Goal: Task Accomplishment & Management: Complete application form

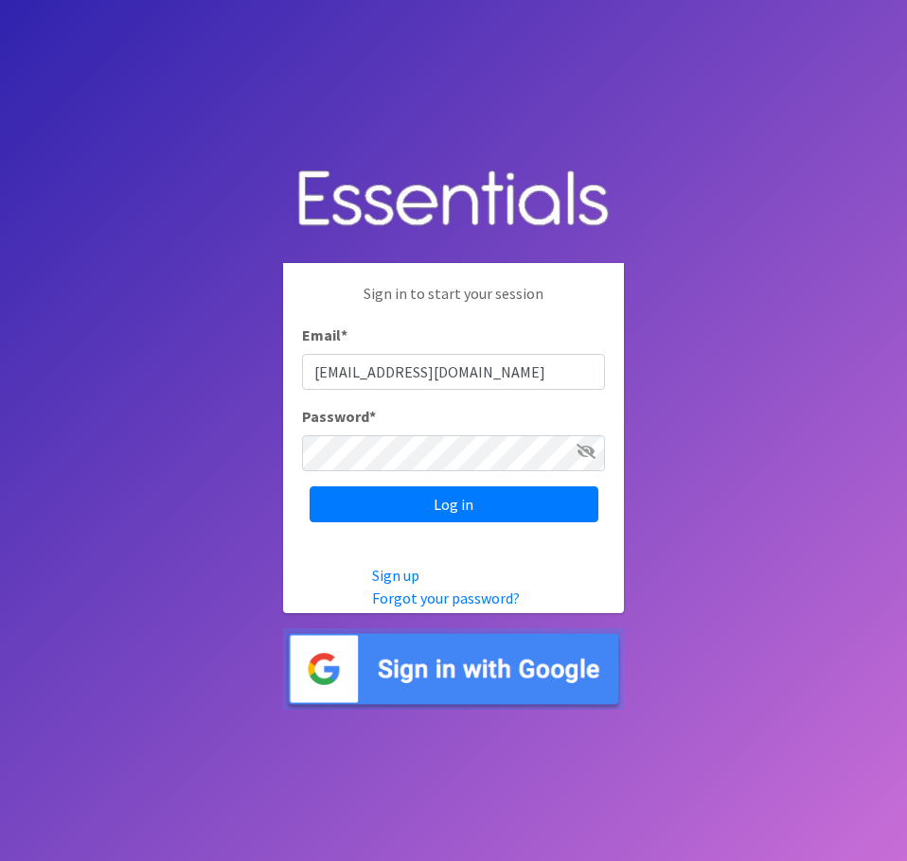
type input "[EMAIL_ADDRESS][DOMAIN_NAME]"
click at [309, 486] on input "Log in" at bounding box center [453, 504] width 289 height 36
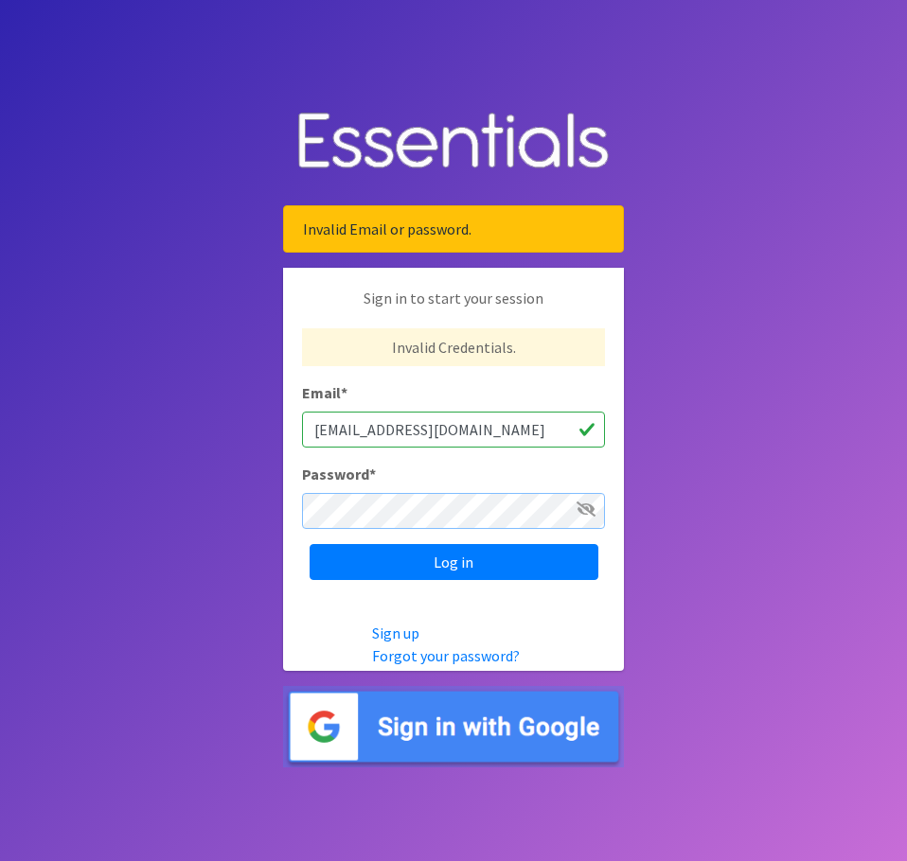
click at [309, 544] on input "Log in" at bounding box center [453, 562] width 289 height 36
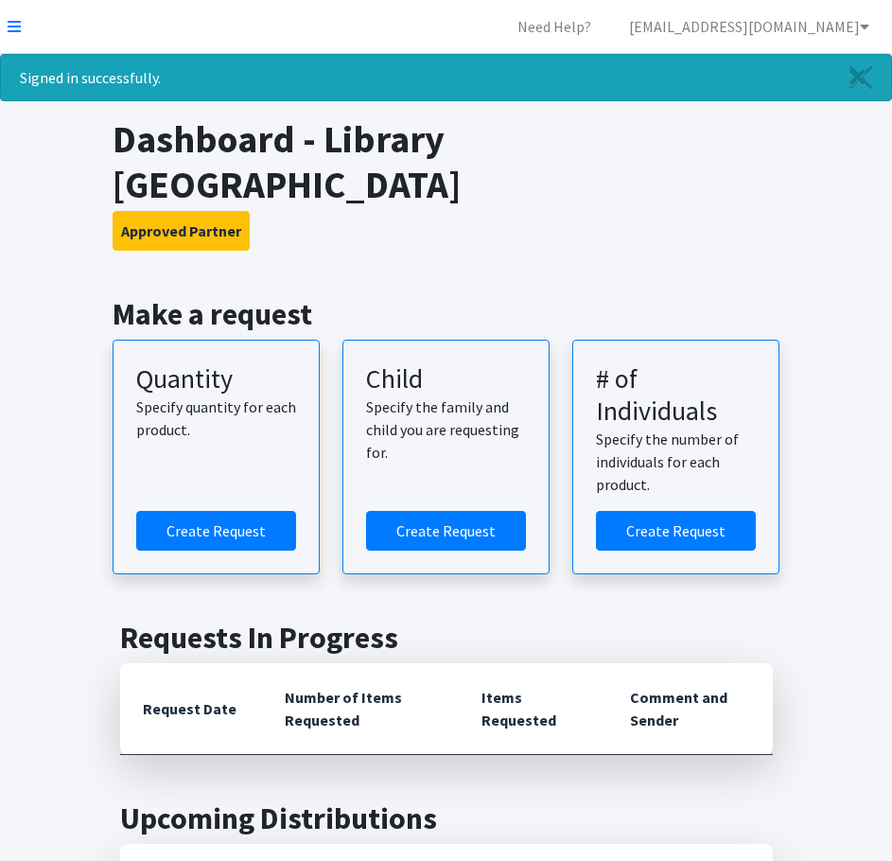
scroll to position [95, 0]
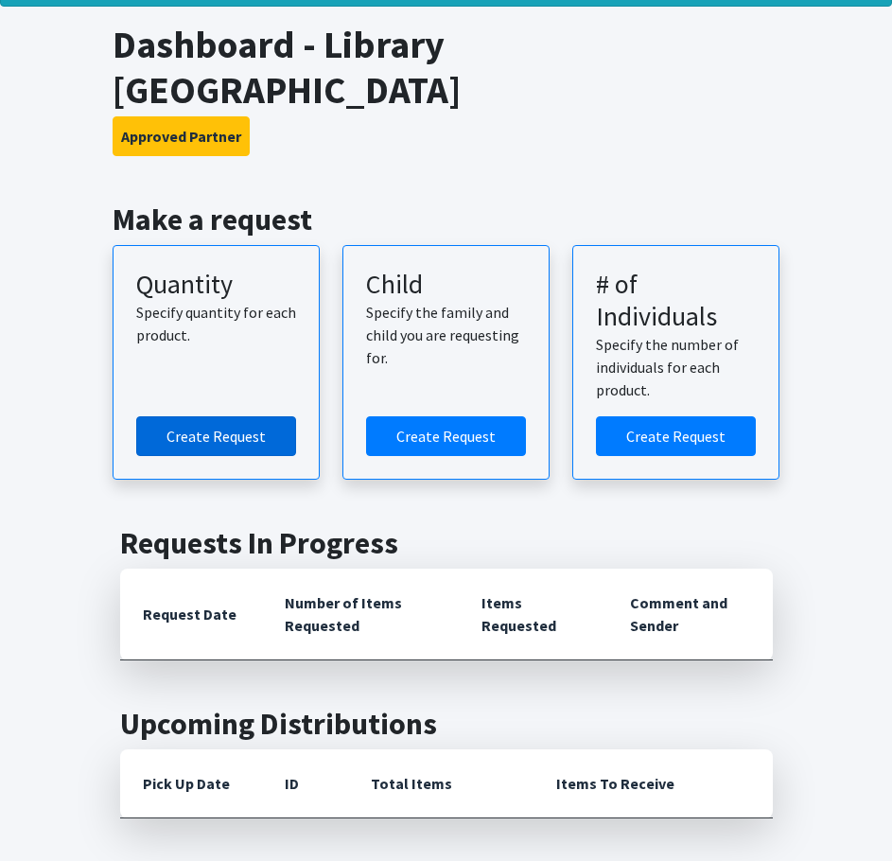
click at [209, 442] on link "Create Request" at bounding box center [216, 436] width 160 height 40
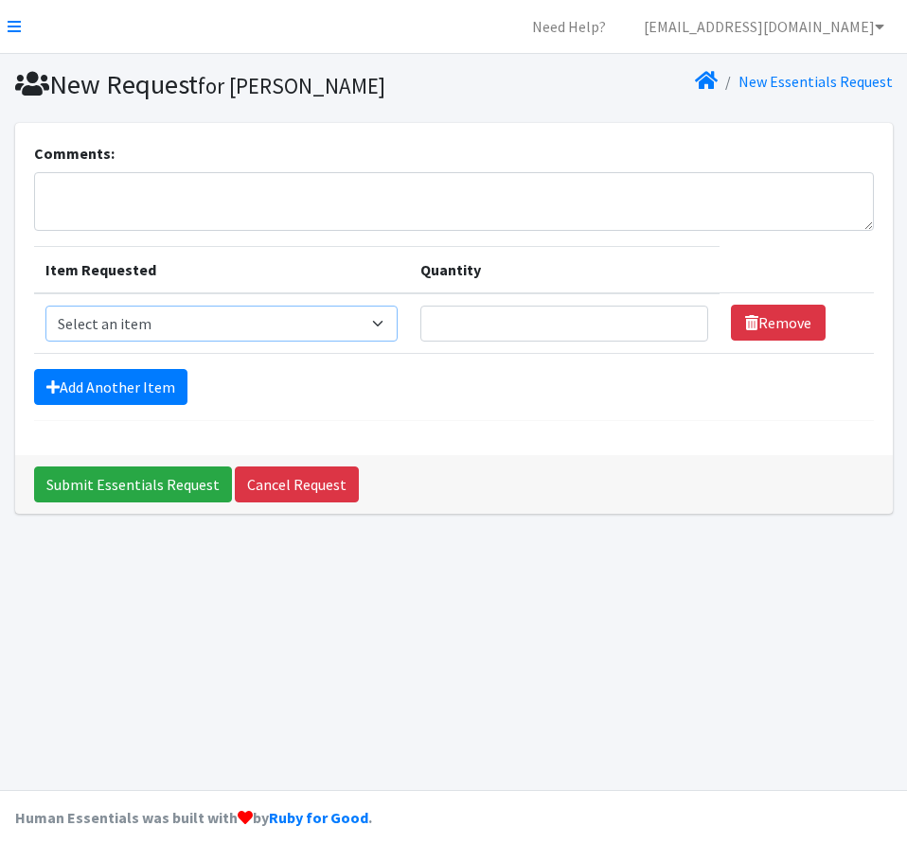
click at [255, 333] on select "Select an item (LOWCOUNTRY) DAY PADS (LOWCOUNTRY) LINERS (LOWCOUNTRY) REGULAR T…" at bounding box center [221, 324] width 352 height 36
click at [286, 325] on select "Select an item (LOWCOUNTRY) DAY PADS (LOWCOUNTRY) LINERS (LOWCOUNTRY) REGULAR T…" at bounding box center [221, 324] width 352 height 36
click at [289, 485] on link "Cancel Request" at bounding box center [297, 485] width 124 height 36
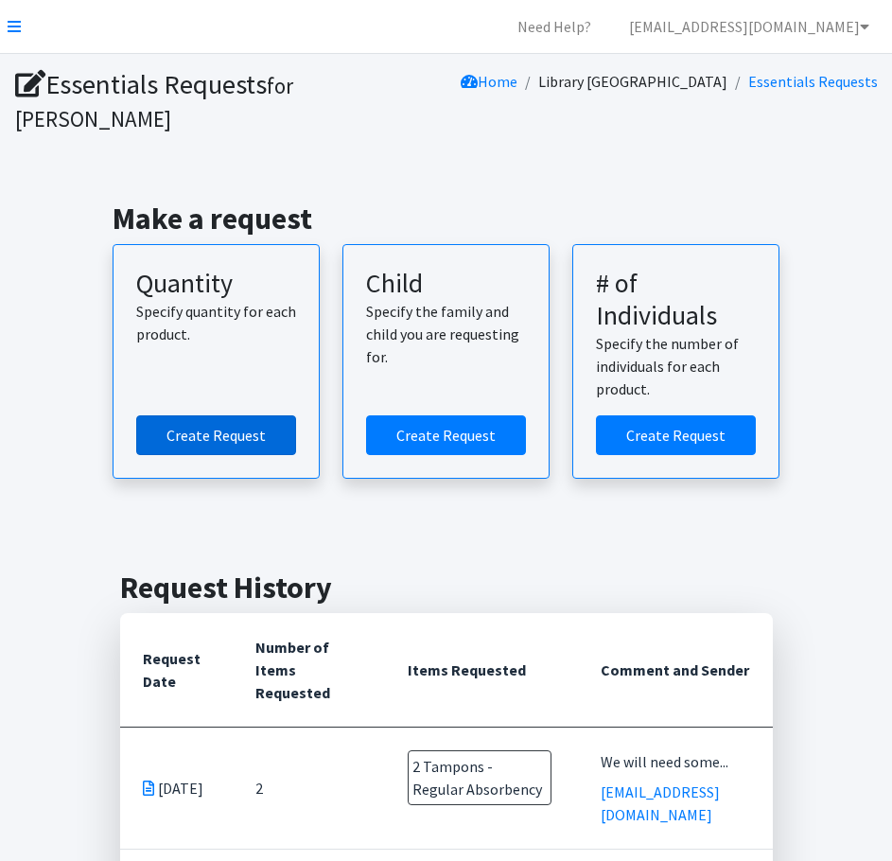
click at [222, 418] on link "Create Request" at bounding box center [216, 435] width 160 height 40
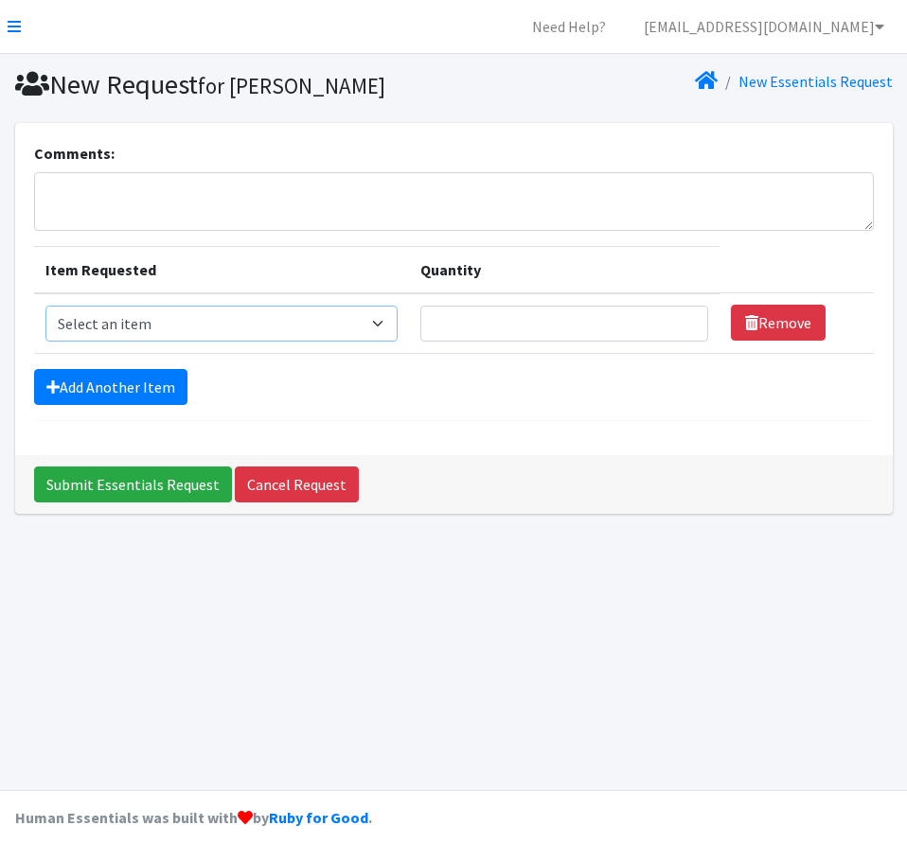
click at [279, 320] on select "Select an item (LOWCOUNTRY) DAY PADS (LOWCOUNTRY) LINERS (LOWCOUNTRY) REGULAR T…" at bounding box center [221, 324] width 352 height 36
select select "7758"
click at [45, 306] on select "Select an item (LOWCOUNTRY) DAY PADS (LOWCOUNTRY) LINERS (LOWCOUNTRY) REGULAR T…" at bounding box center [221, 324] width 352 height 36
click at [455, 332] on input "Quantity" at bounding box center [564, 324] width 288 height 36
type input "3"
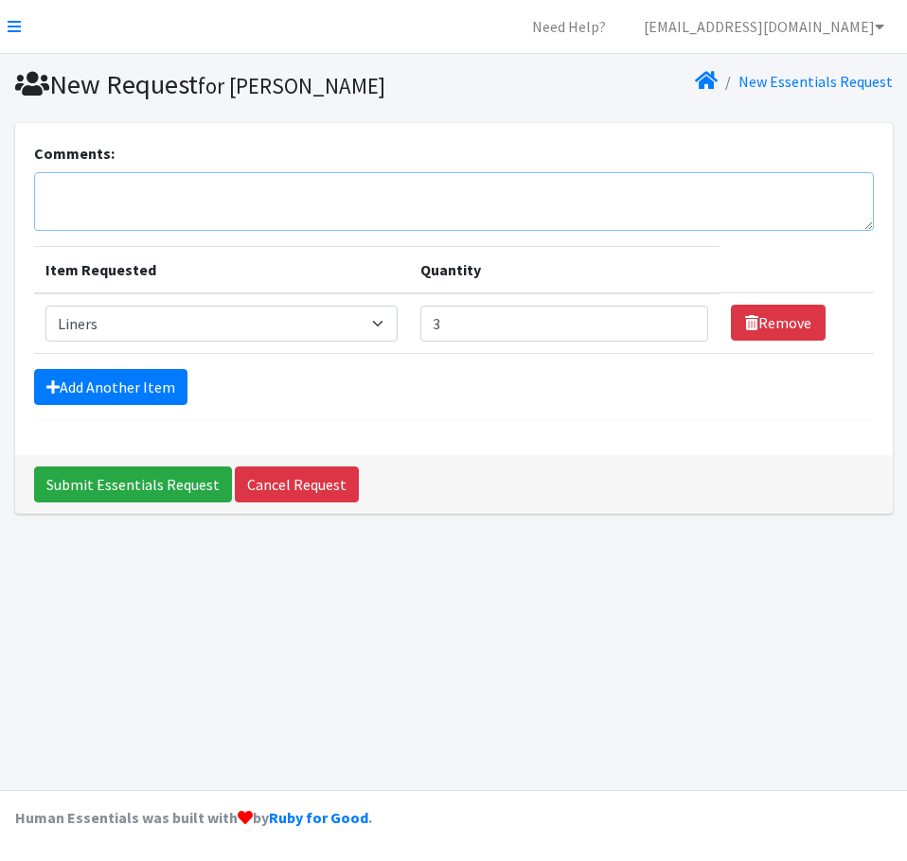
click at [306, 205] on textarea "Comments:" at bounding box center [453, 201] width 839 height 59
type textarea "We will need someone to drop them off. Thank you!"
click at [301, 496] on link "Cancel Request" at bounding box center [297, 485] width 124 height 36
